Goal: Task Accomplishment & Management: Manage account settings

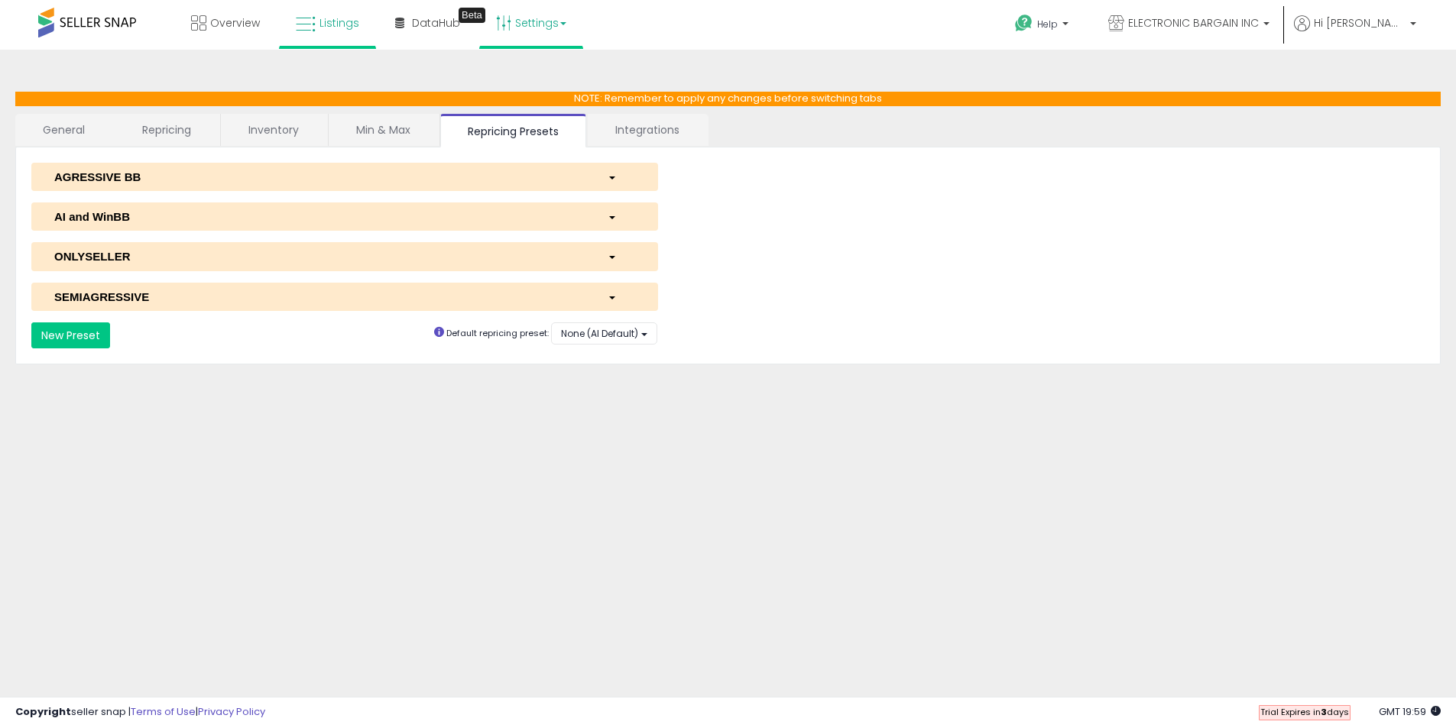
scroll to position [9, 0]
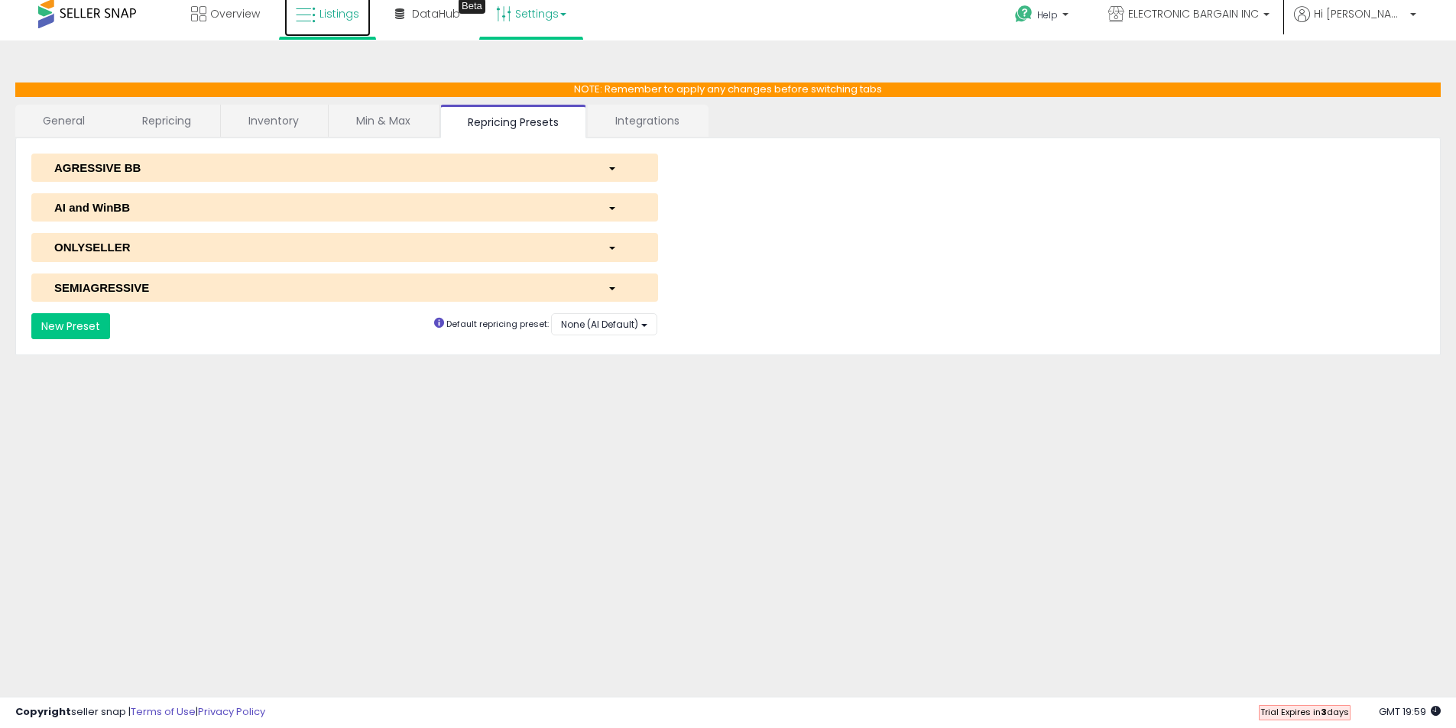
click at [354, 17] on span "Listings" at bounding box center [339, 13] width 40 height 15
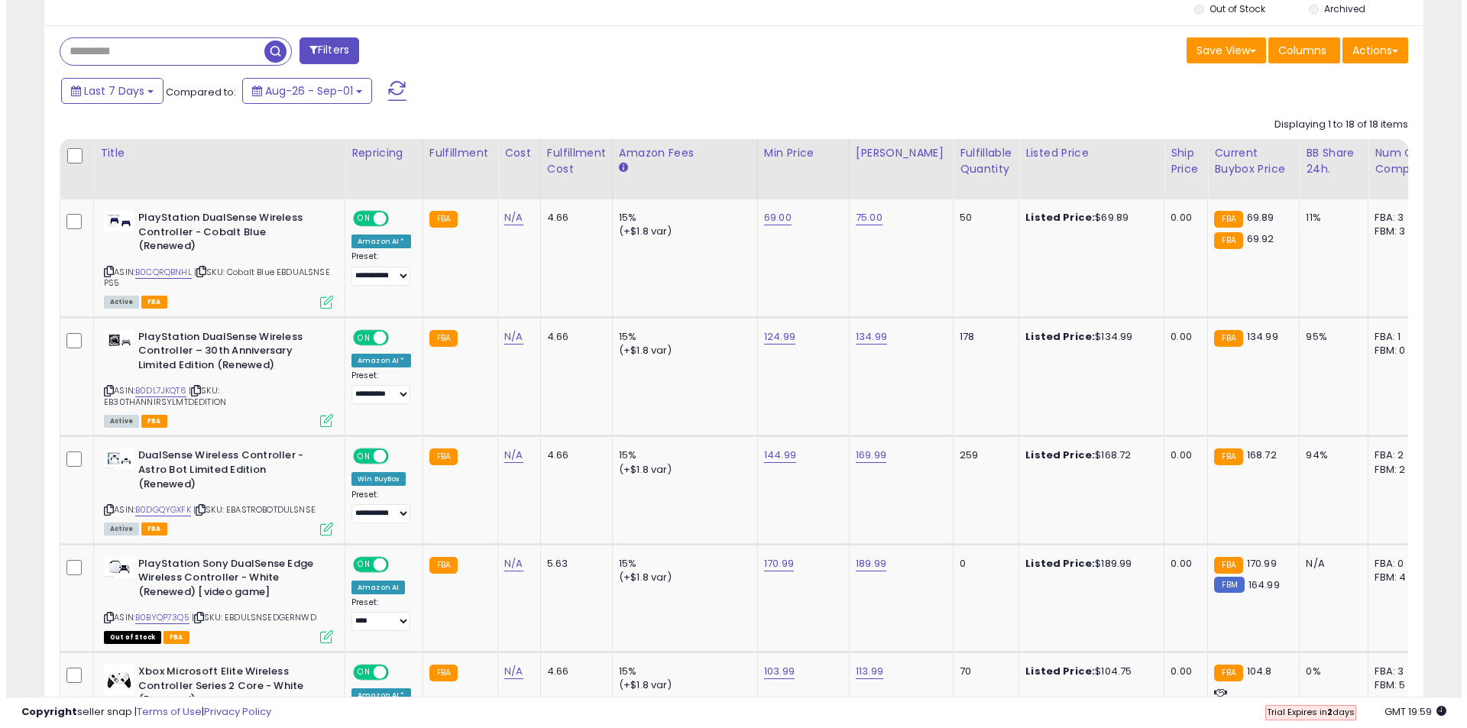
scroll to position [611, 0]
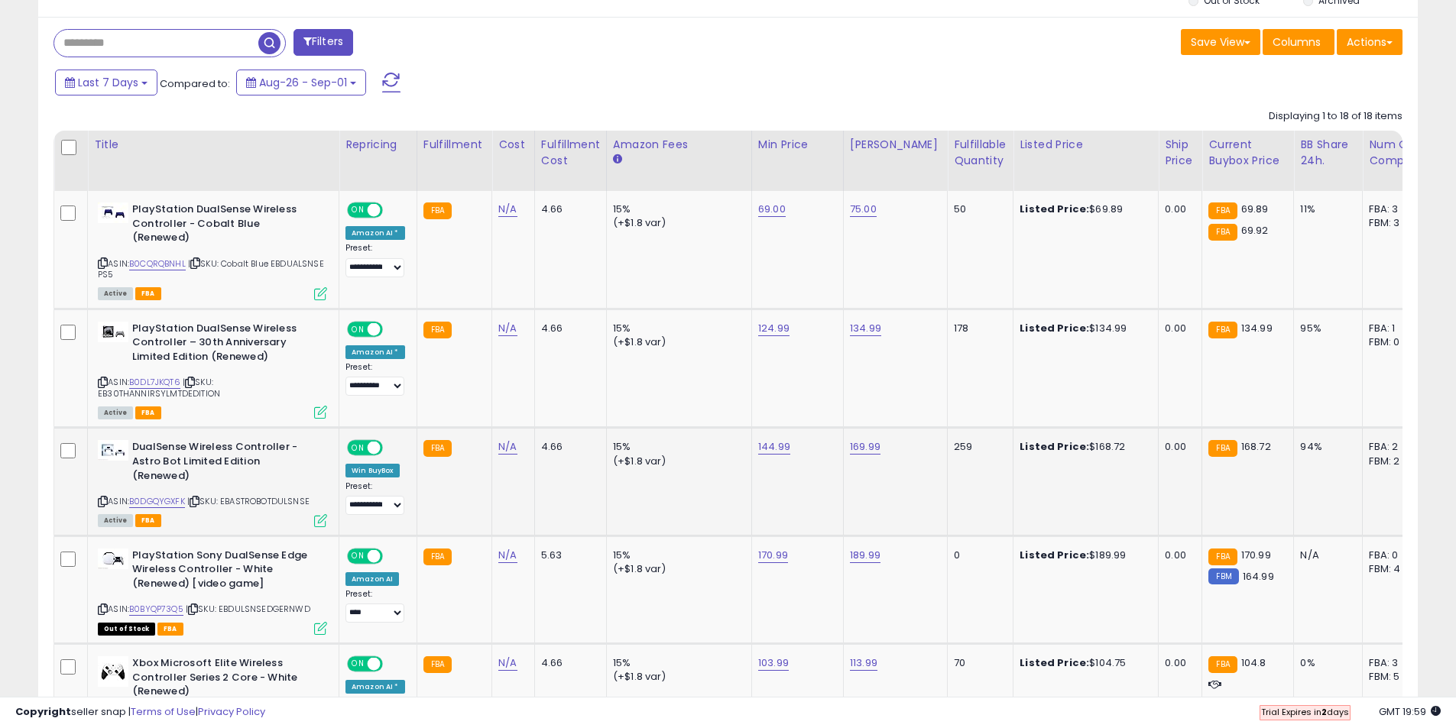
click at [321, 514] on icon at bounding box center [320, 520] width 13 height 13
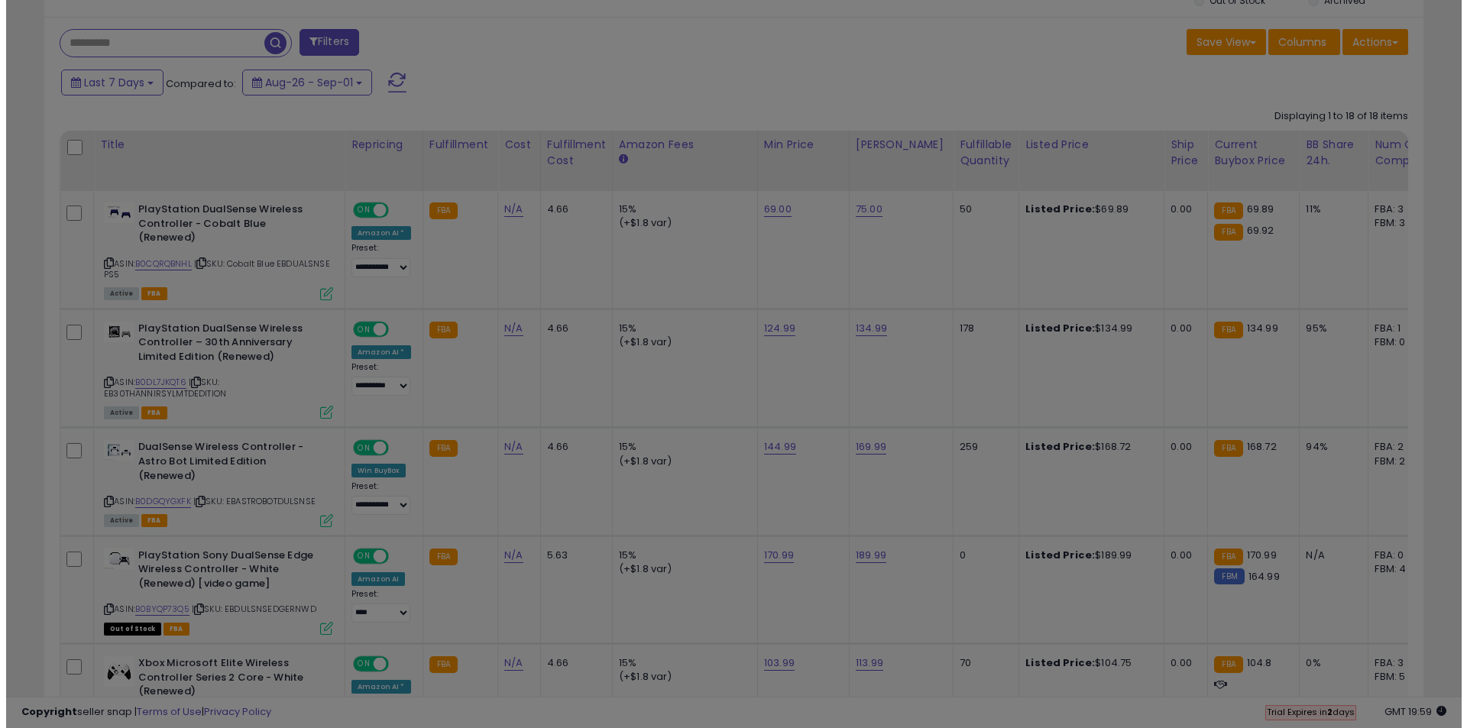
scroll to position [313, 807]
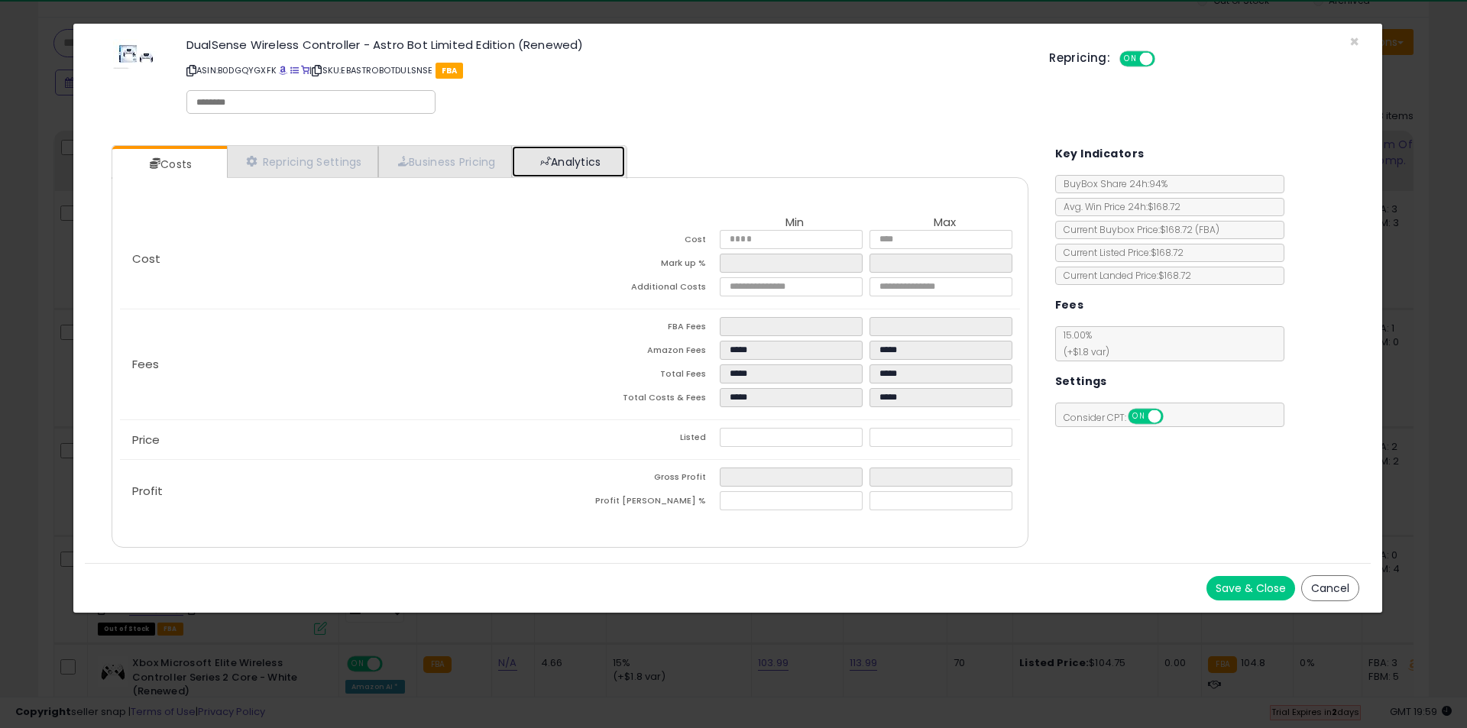
click at [612, 150] on link "Analytics" at bounding box center [568, 161] width 113 height 31
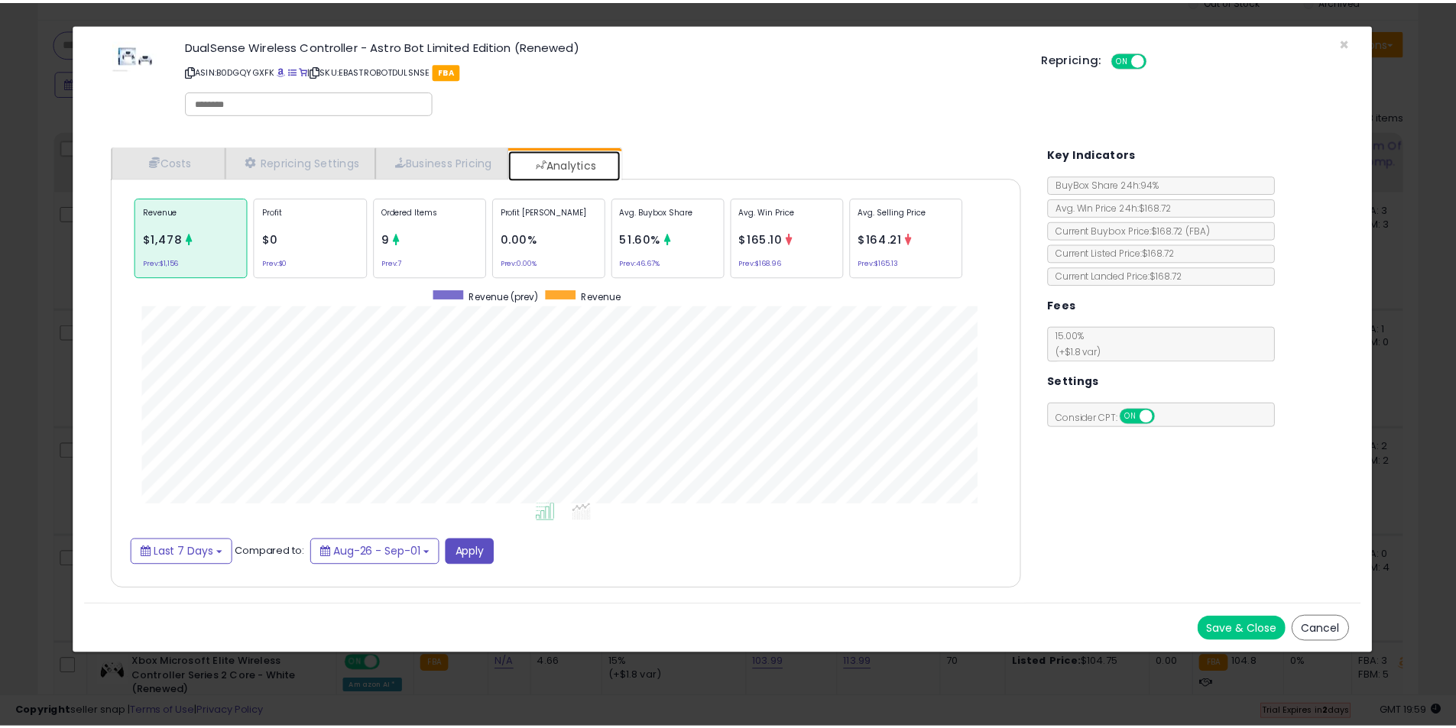
scroll to position [470, 948]
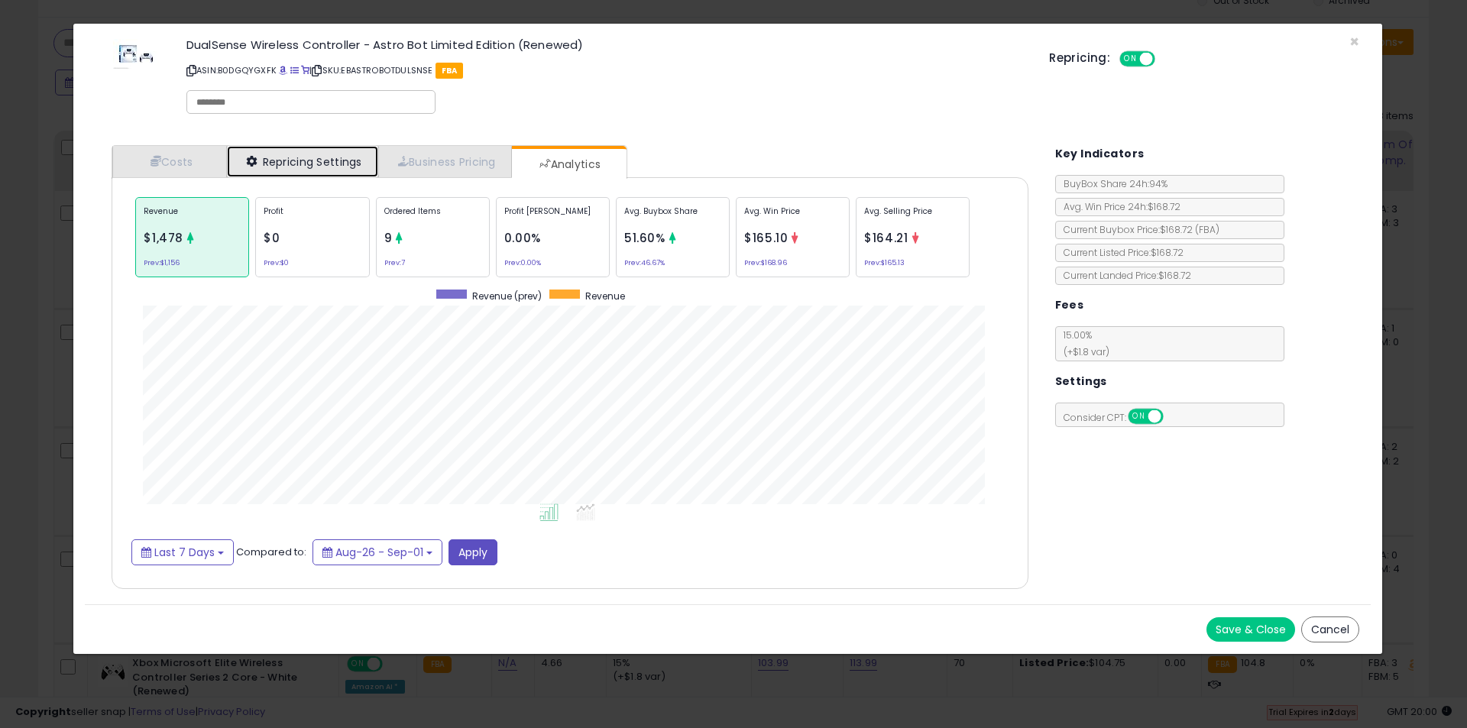
click at [250, 152] on link "Repricing Settings" at bounding box center [302, 161] width 151 height 31
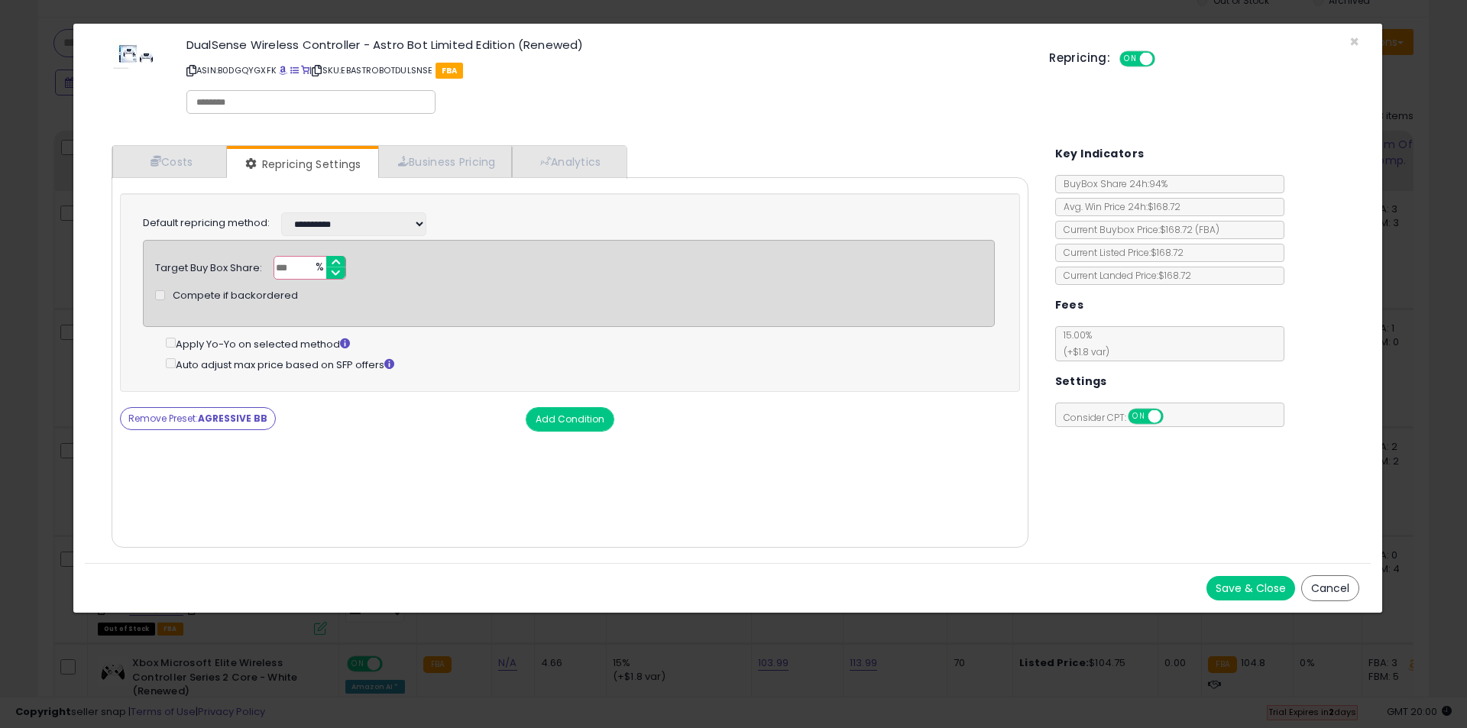
click at [1321, 590] on button "Cancel" at bounding box center [1331, 589] width 58 height 26
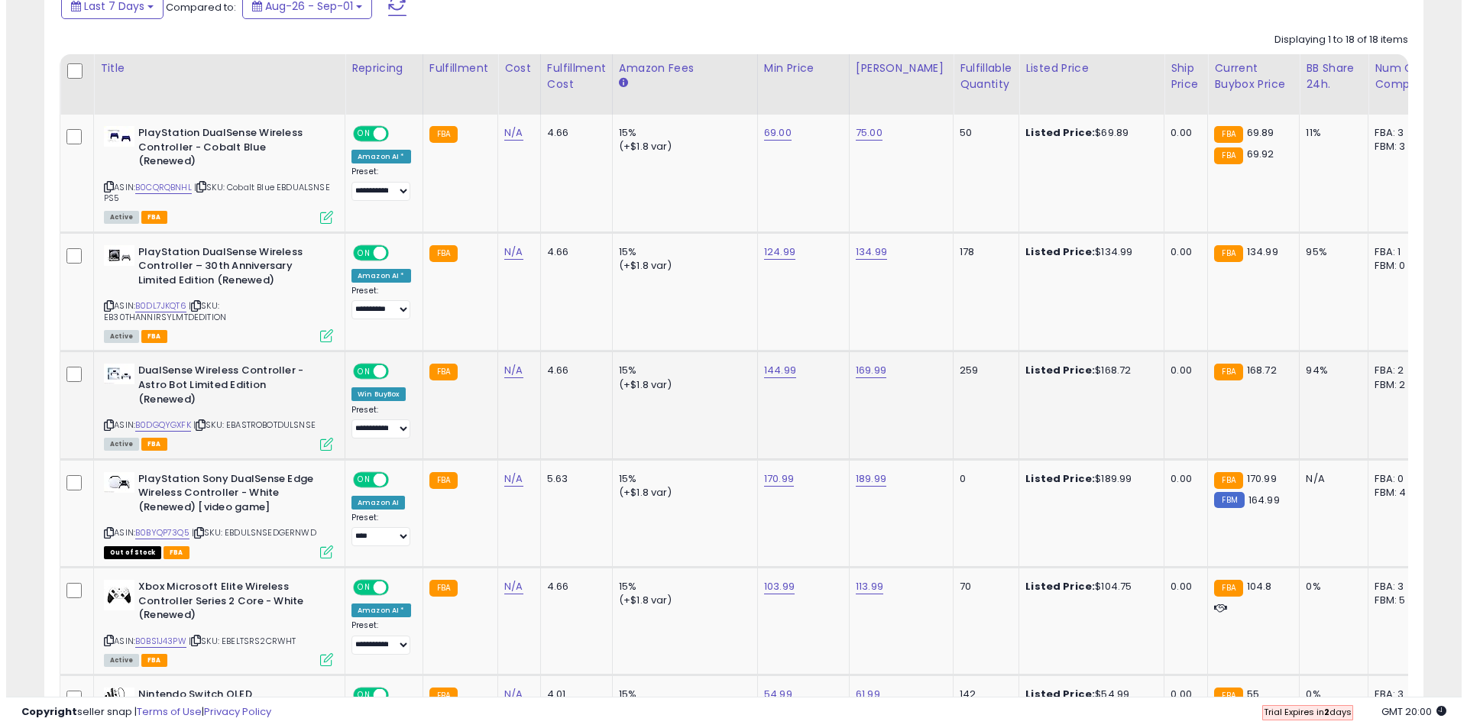
scroll to position [764, 0]
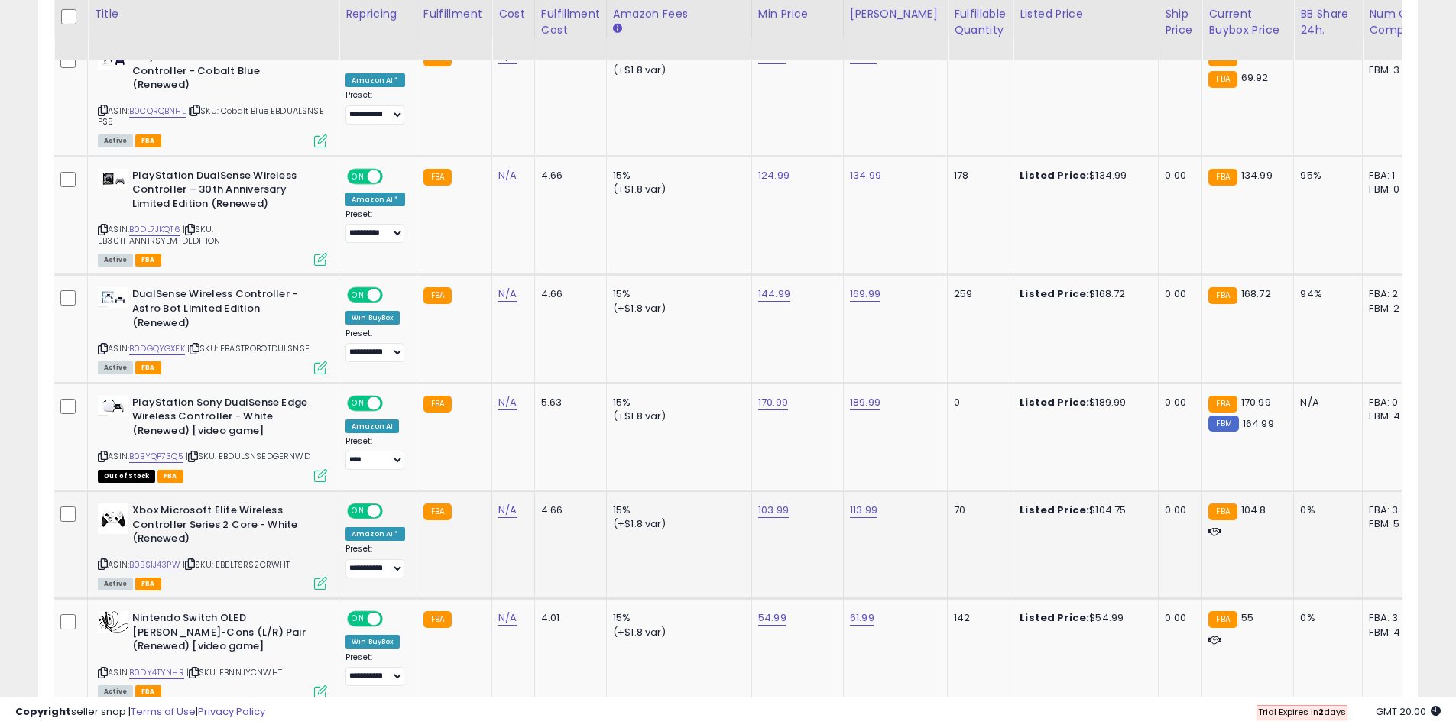
click at [317, 577] on icon at bounding box center [320, 583] width 13 height 13
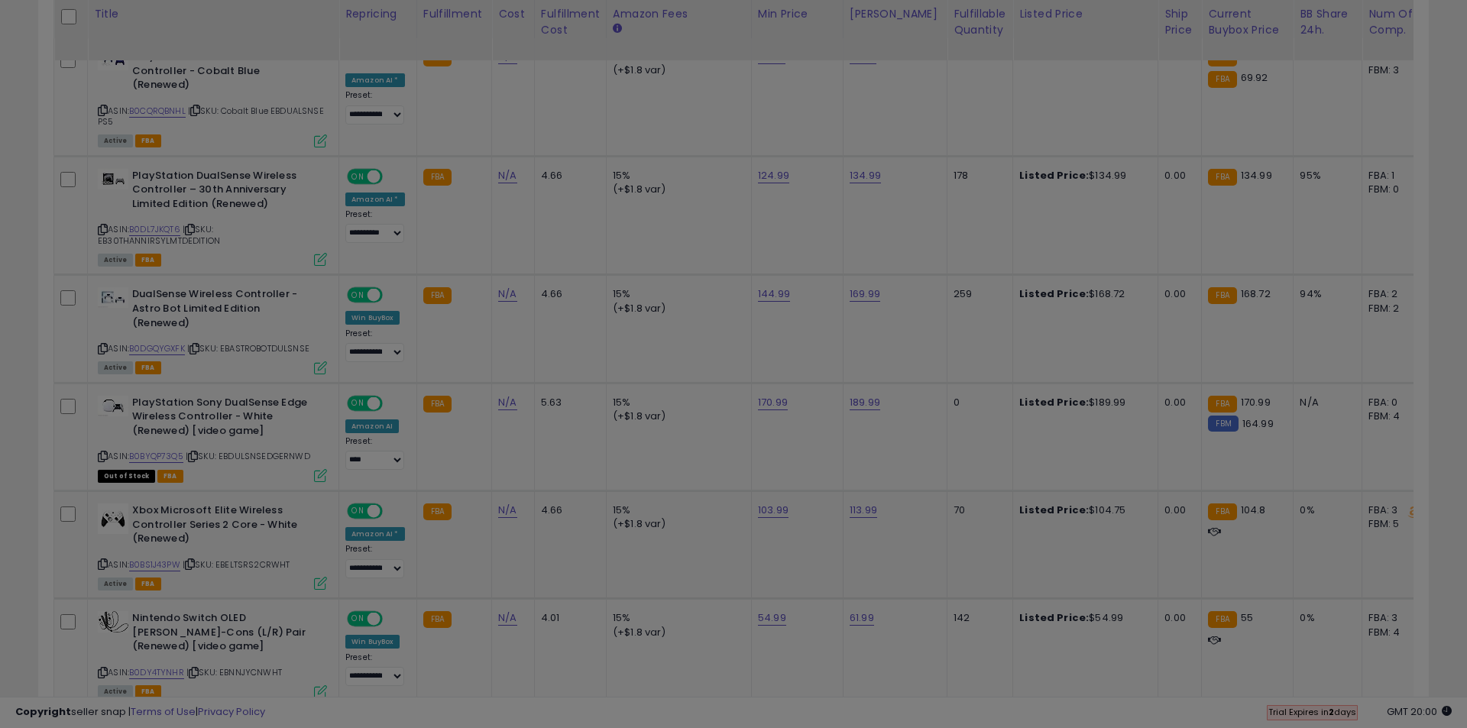
scroll to position [313, 807]
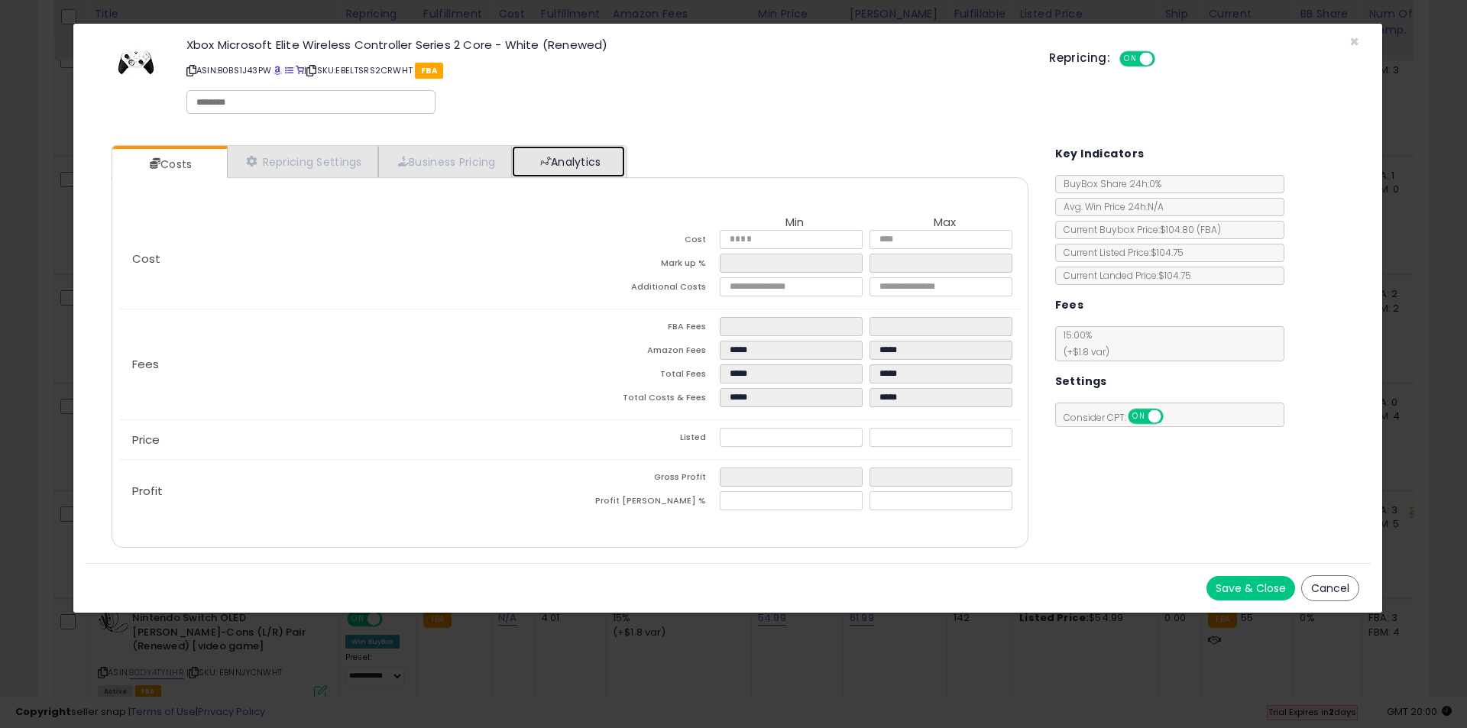
click at [563, 161] on link "Analytics" at bounding box center [568, 161] width 113 height 31
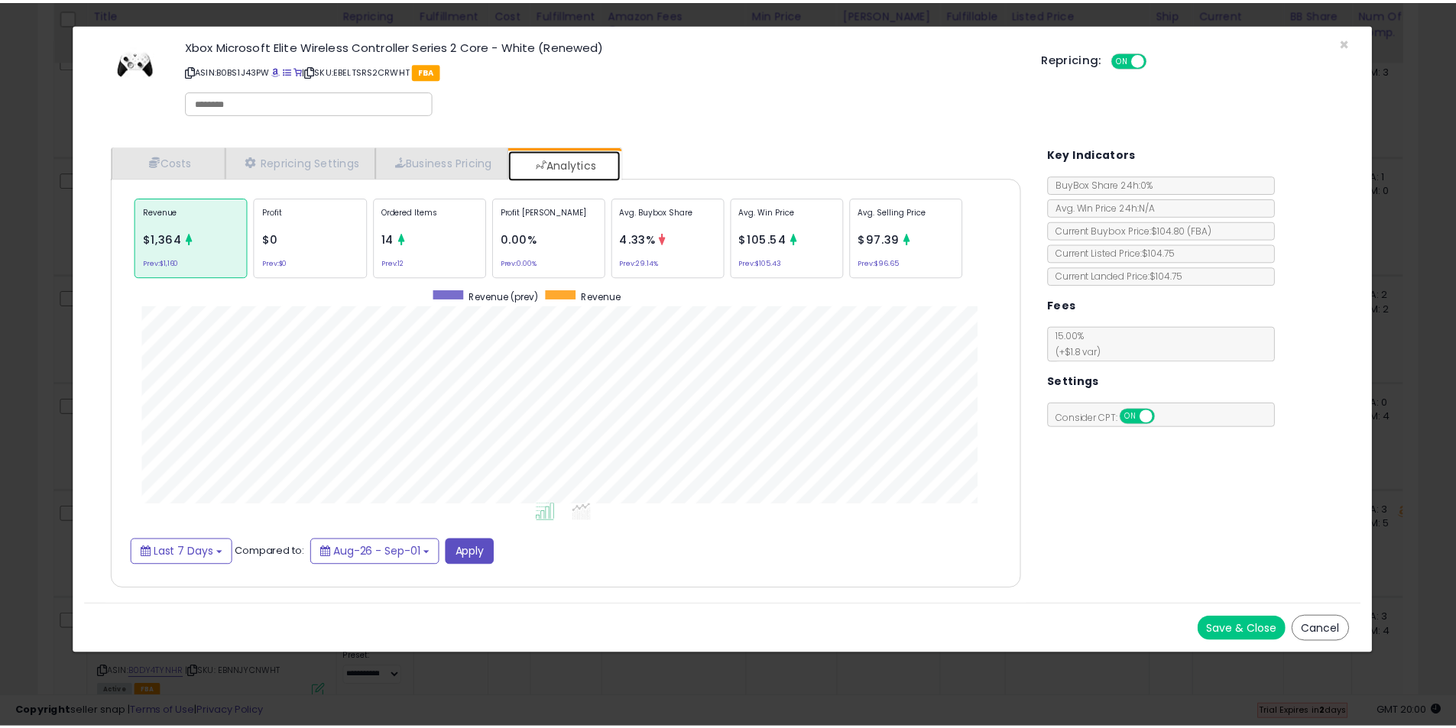
scroll to position [470, 948]
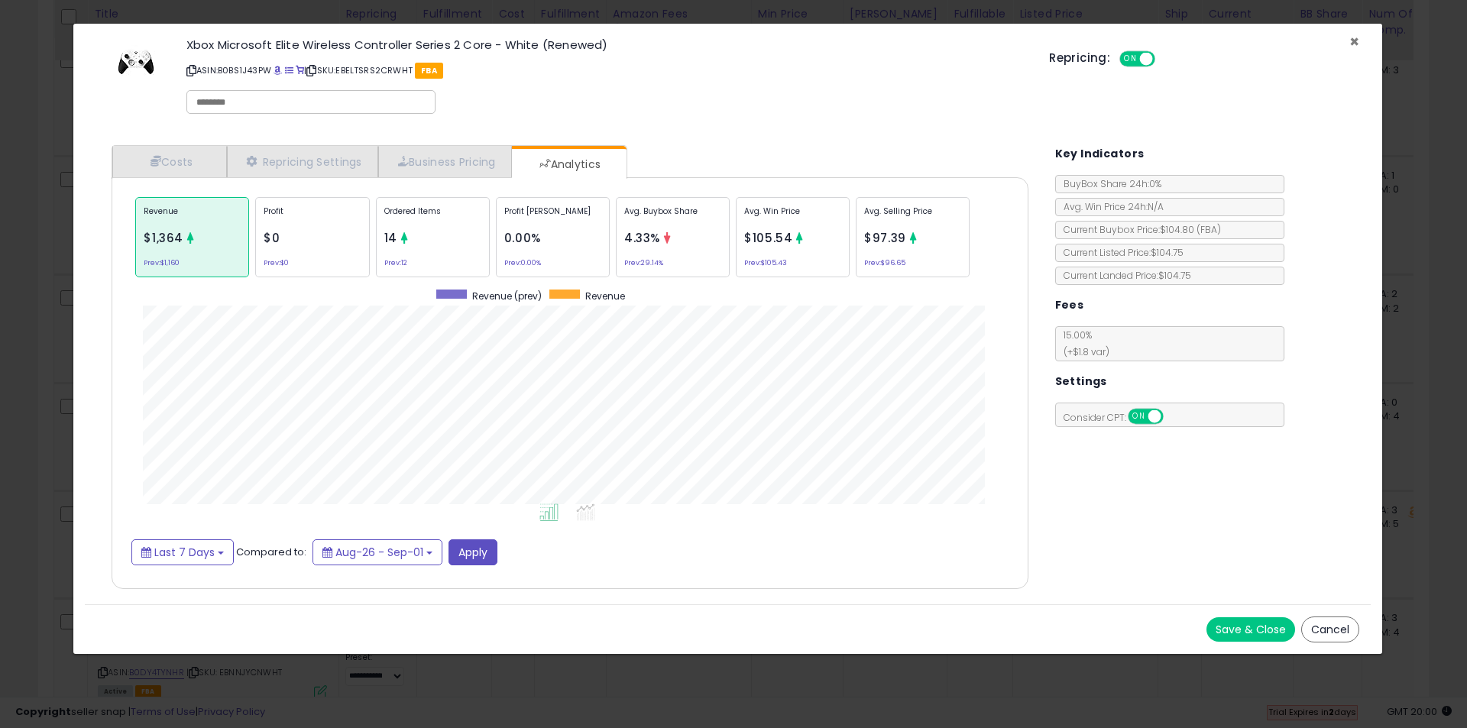
click at [1353, 42] on span "×" at bounding box center [1355, 42] width 10 height 22
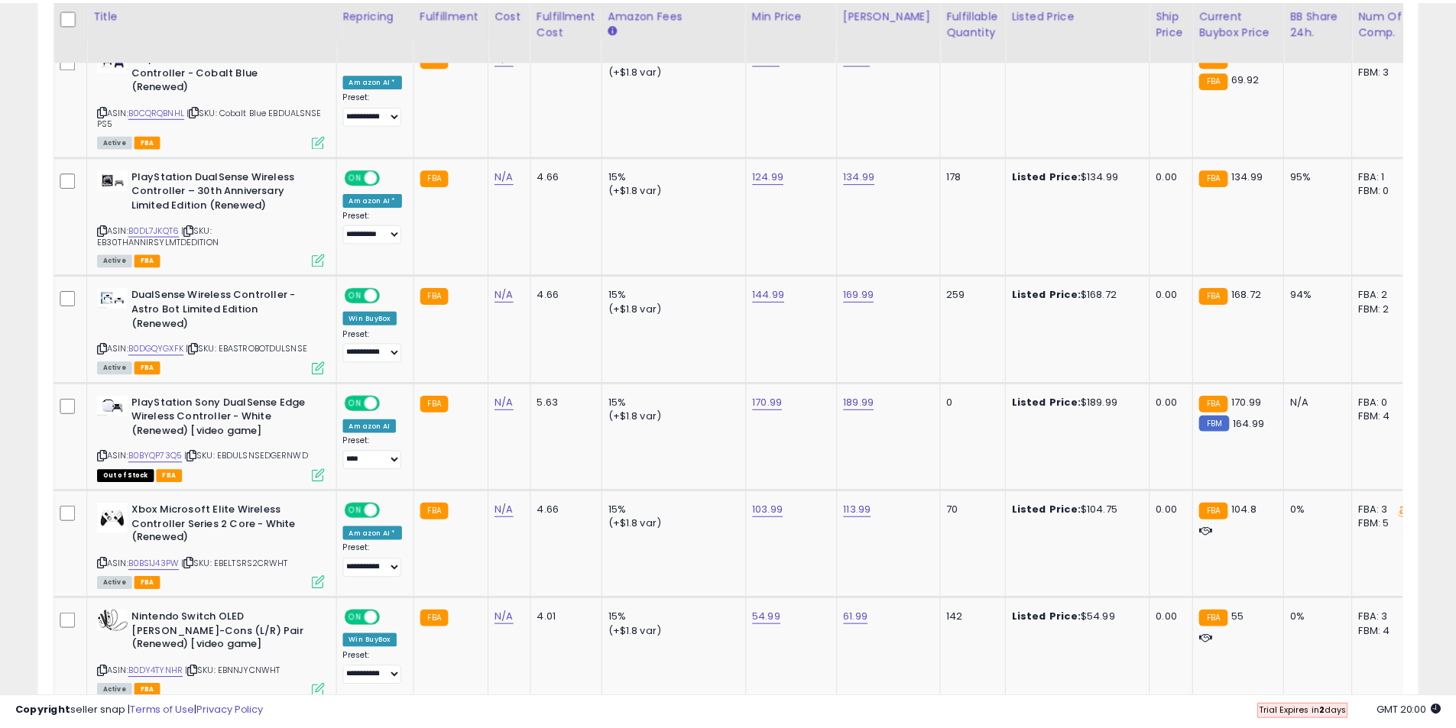
scroll to position [763998, 763511]
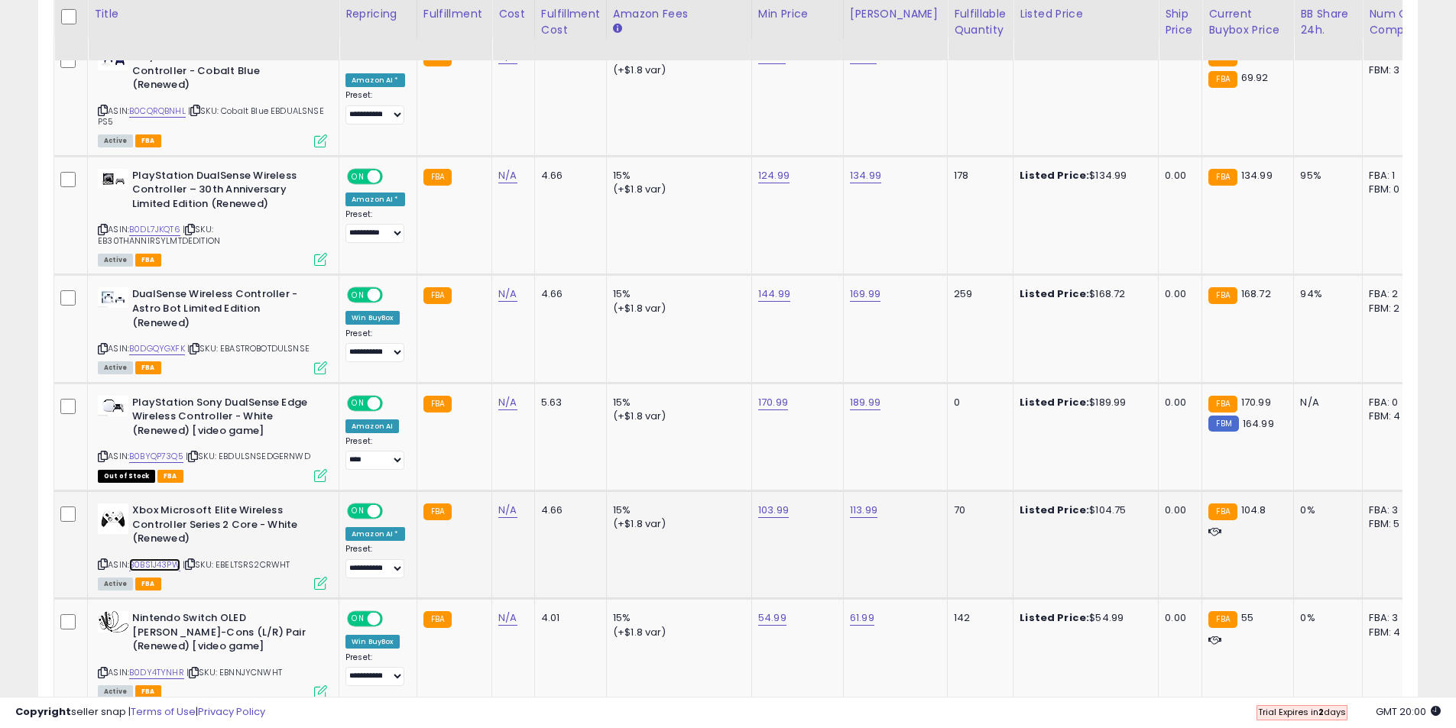
click at [155, 559] on link "B0BS1J43PW" at bounding box center [154, 565] width 51 height 13
click at [871, 503] on link "113.99" at bounding box center [864, 510] width 28 height 15
click at [790, 443] on input "******" at bounding box center [817, 446] width 136 height 26
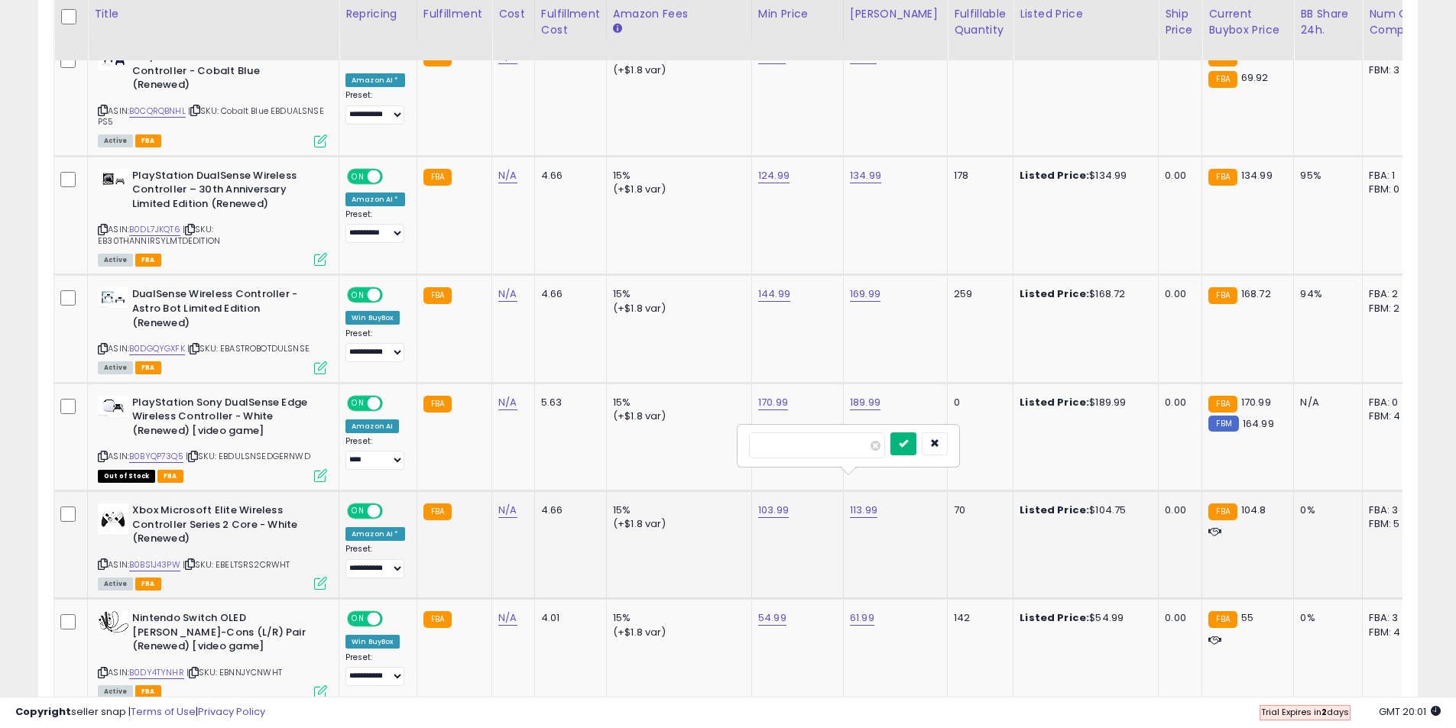
type input "******"
click at [916, 450] on button "submit" at bounding box center [903, 444] width 26 height 23
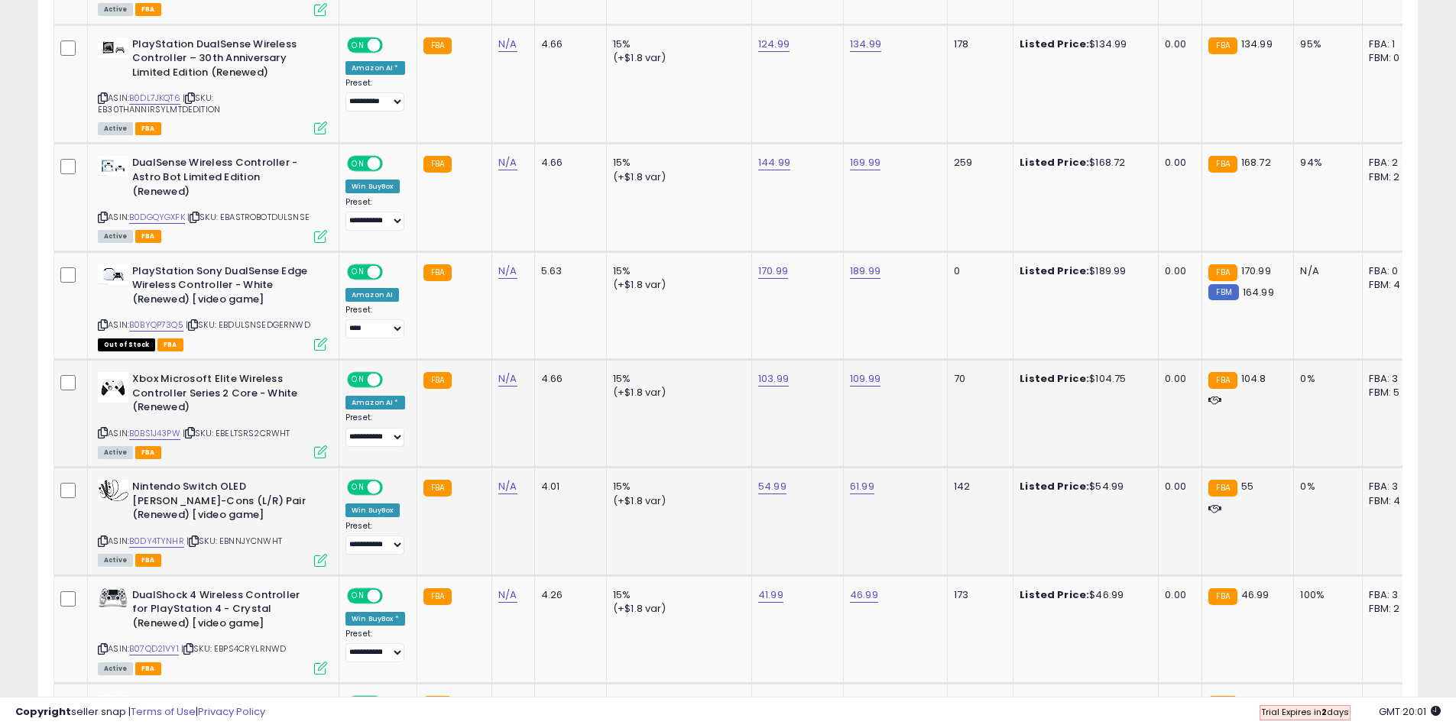
scroll to position [917, 0]
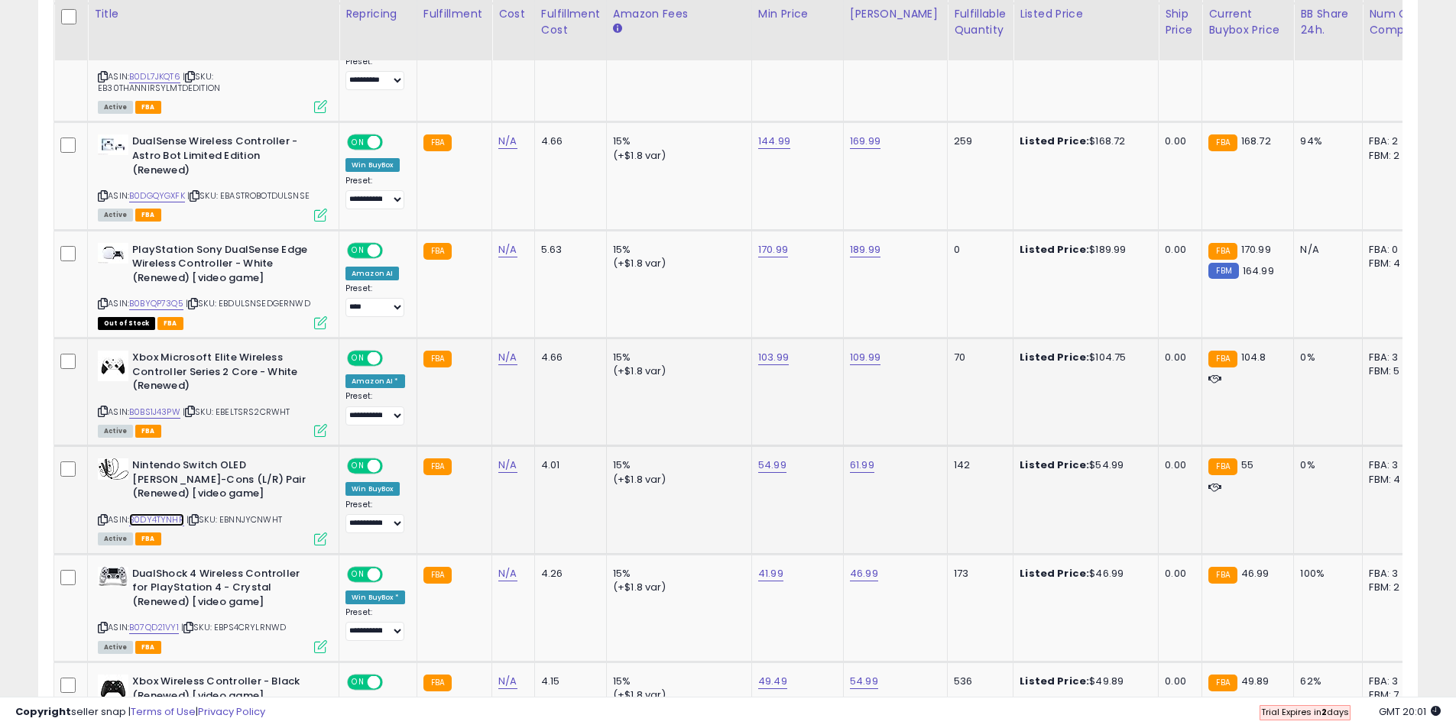
click at [174, 514] on link "B0DY4TYNHR" at bounding box center [156, 520] width 55 height 13
